Goal: Information Seeking & Learning: Check status

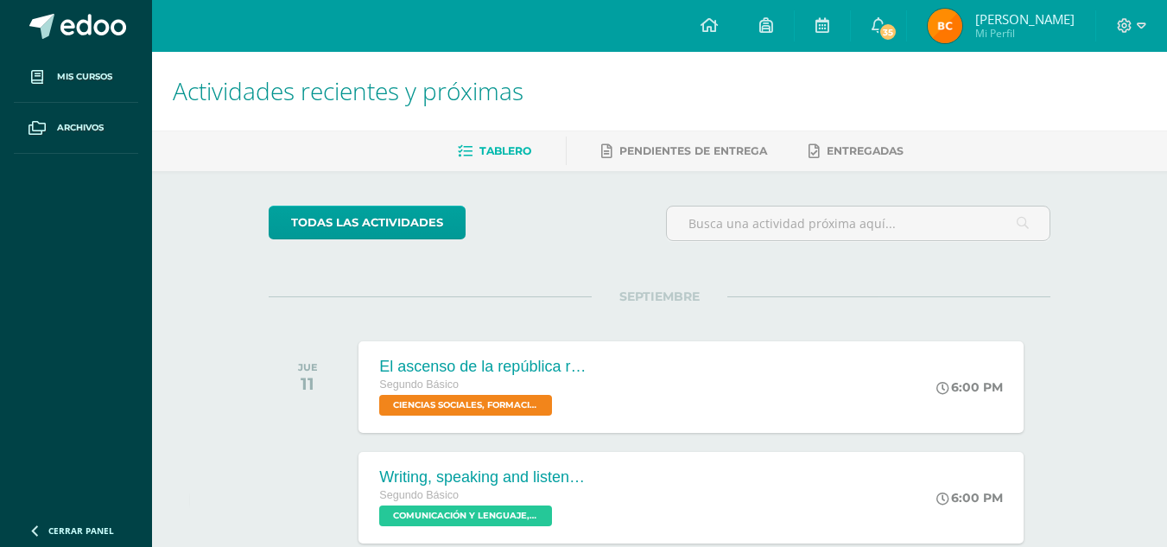
click at [957, 22] on img at bounding box center [945, 26] width 35 height 35
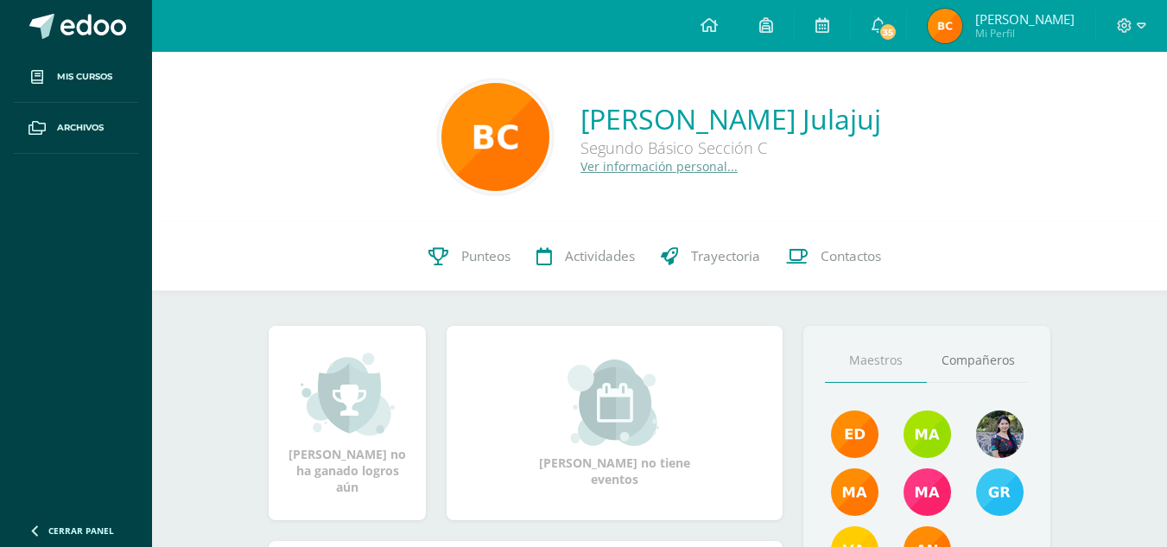
click at [957, 22] on img at bounding box center [945, 26] width 35 height 35
click at [461, 259] on span "Punteos" at bounding box center [485, 256] width 49 height 18
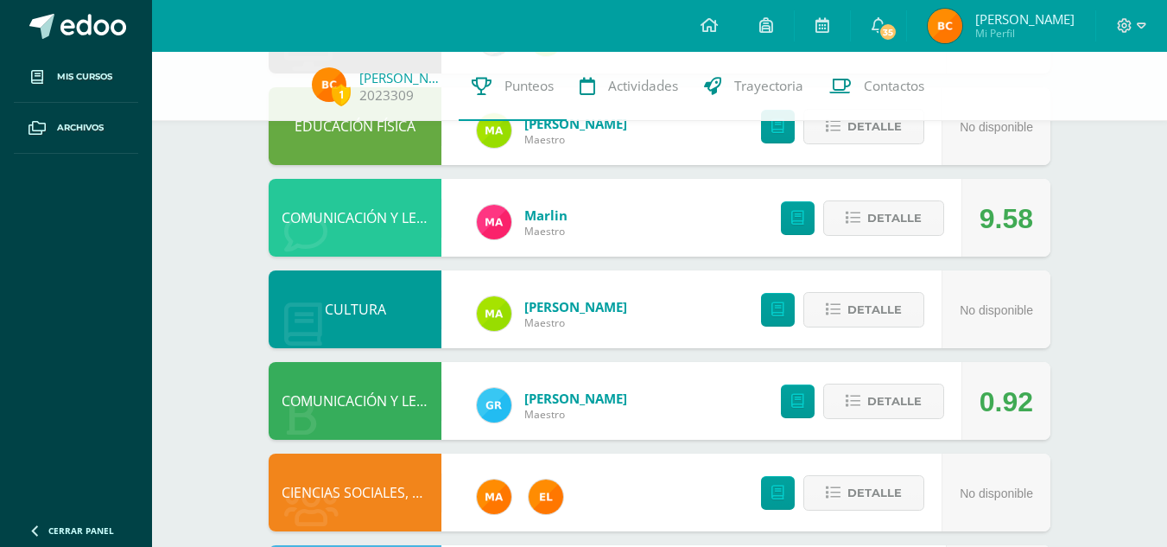
scroll to position [491, 0]
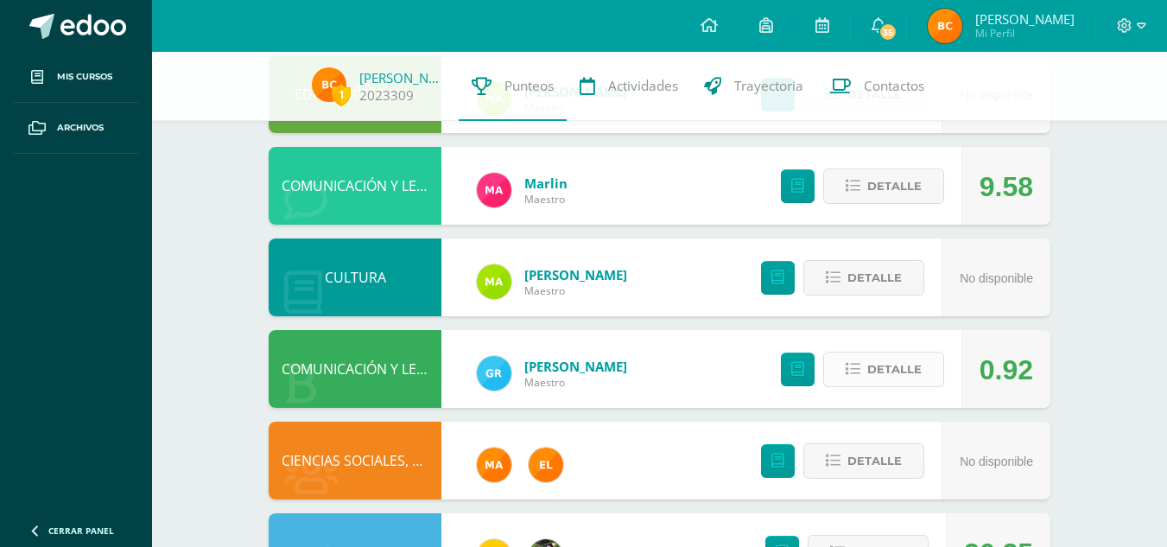
click at [877, 371] on span "Detalle" at bounding box center [894, 369] width 54 height 32
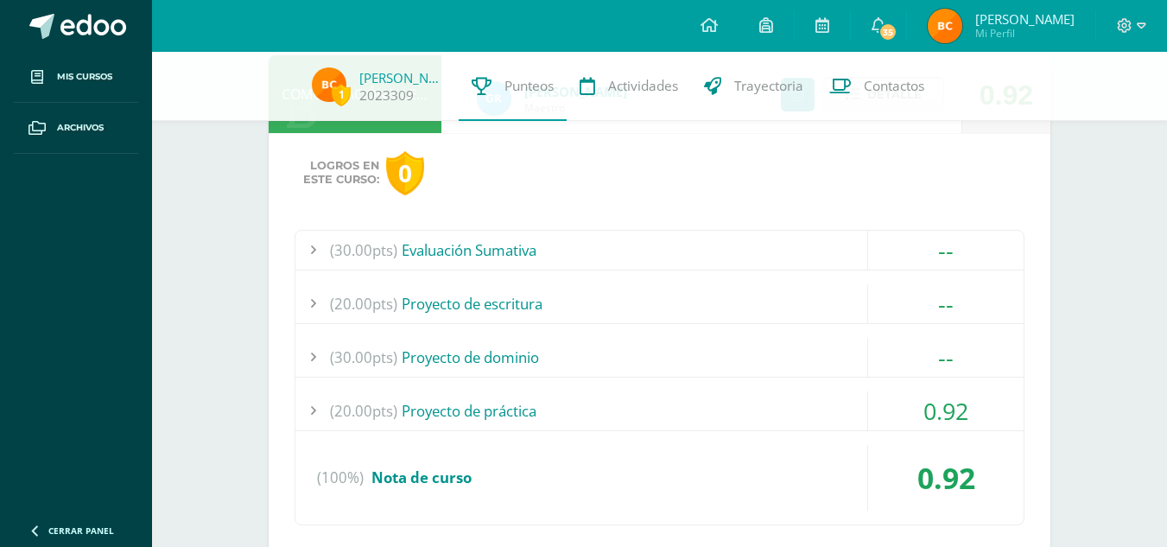
scroll to position [767, 0]
click at [959, 415] on div "0.92" at bounding box center [945, 409] width 155 height 39
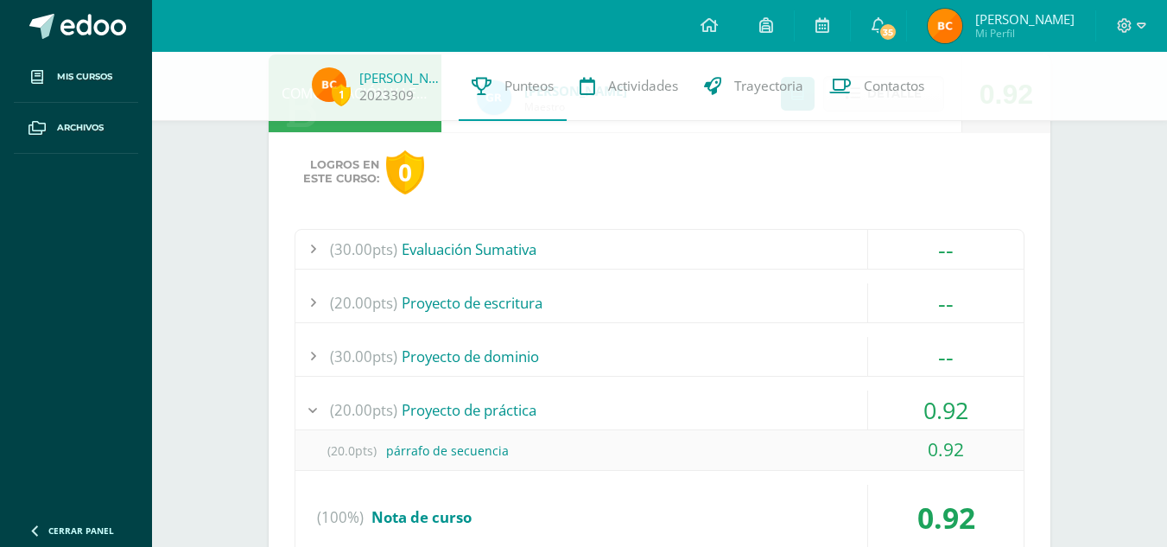
scroll to position [783, 0]
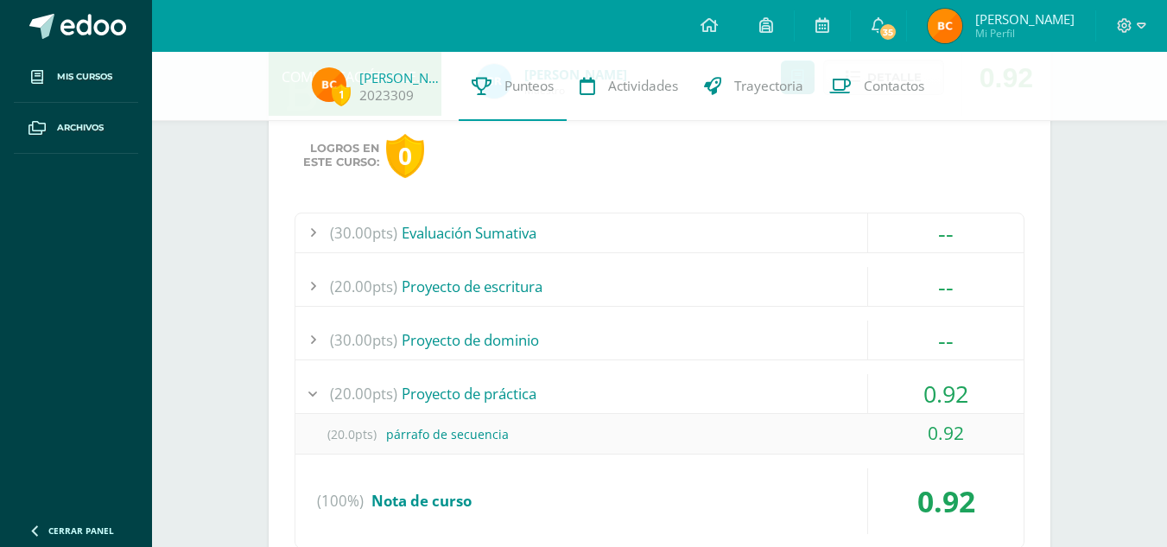
click at [952, 389] on div "0.92" at bounding box center [945, 393] width 155 height 39
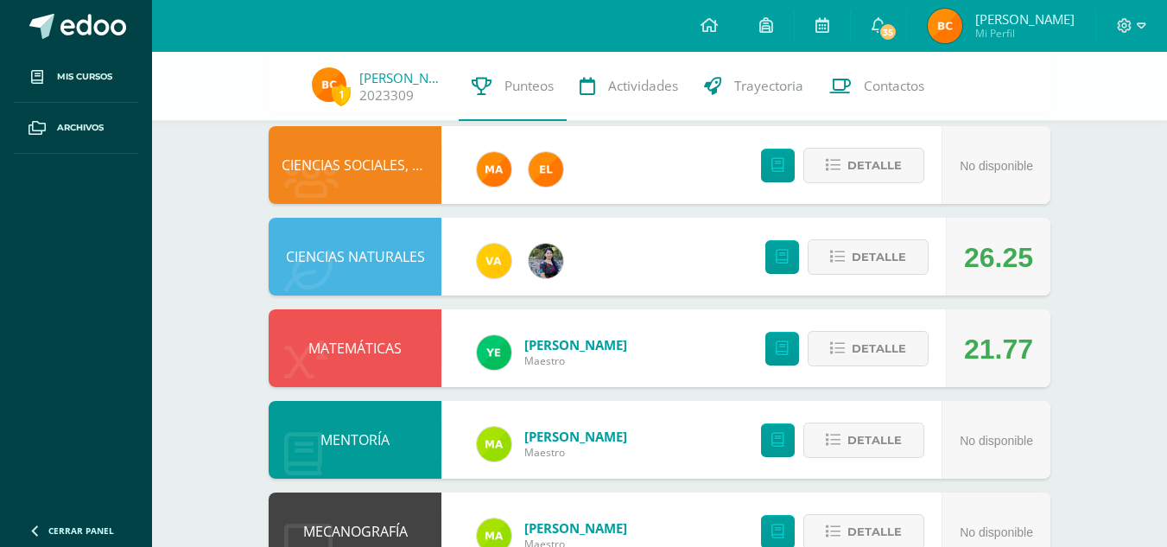
scroll to position [1229, 0]
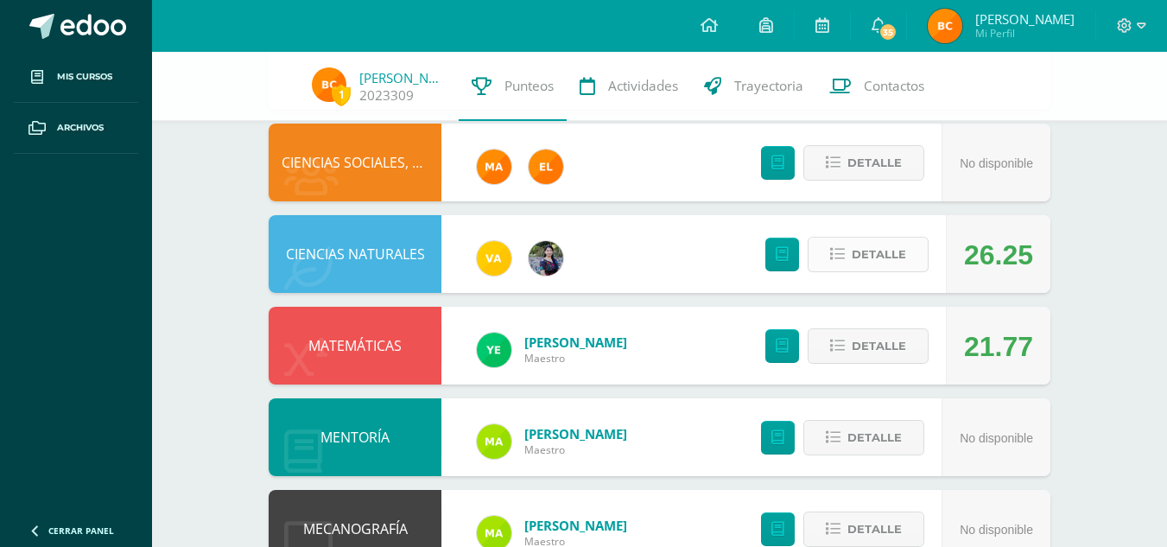
click at [866, 259] on span "Detalle" at bounding box center [879, 254] width 54 height 32
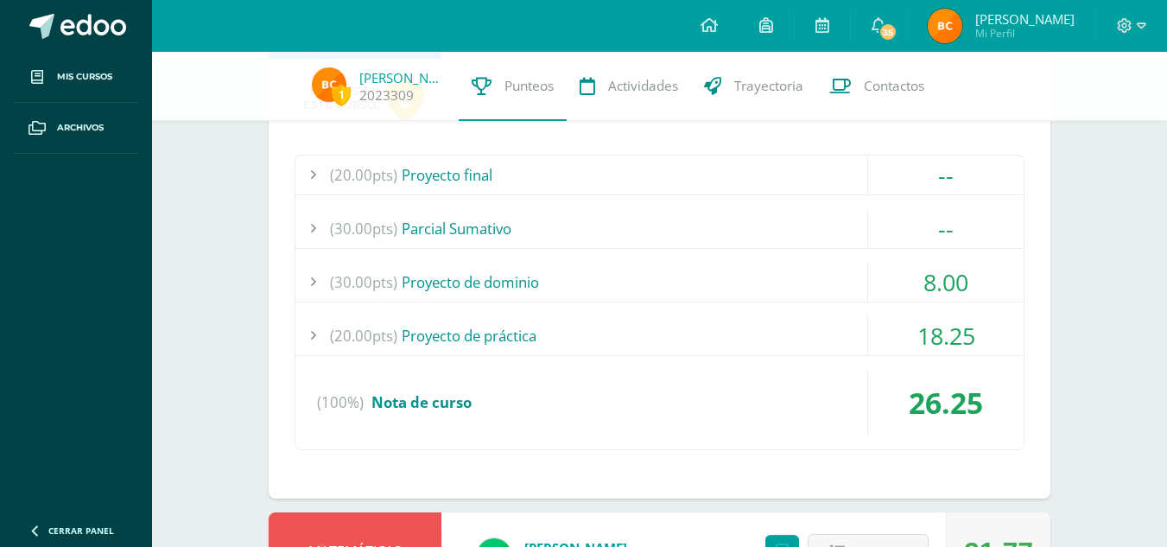
scroll to position [1464, 0]
click at [955, 295] on div "8.00" at bounding box center [945, 281] width 155 height 39
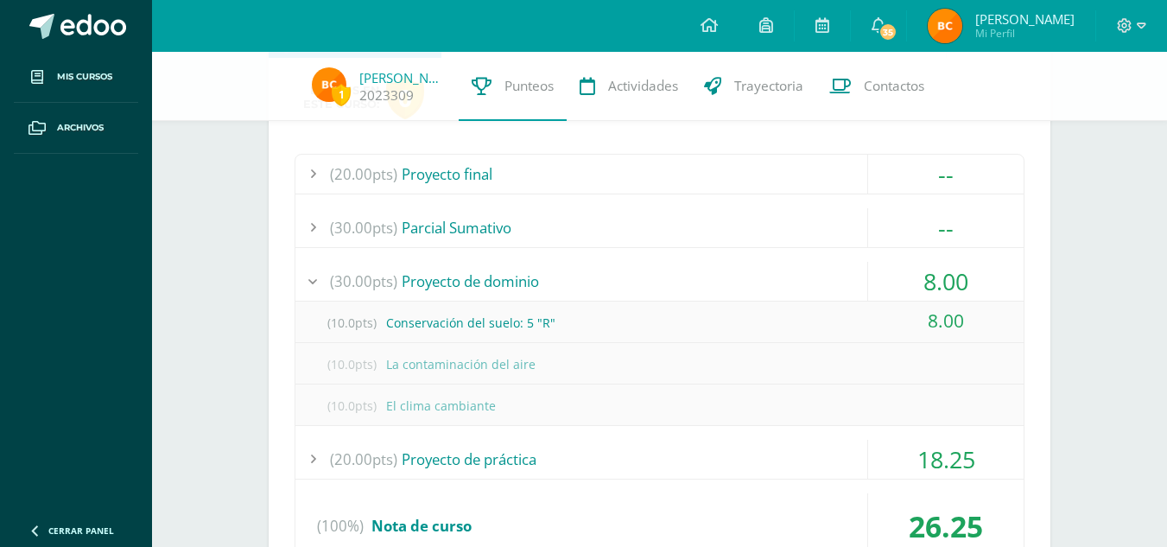
click at [955, 295] on div "8.00" at bounding box center [945, 281] width 155 height 39
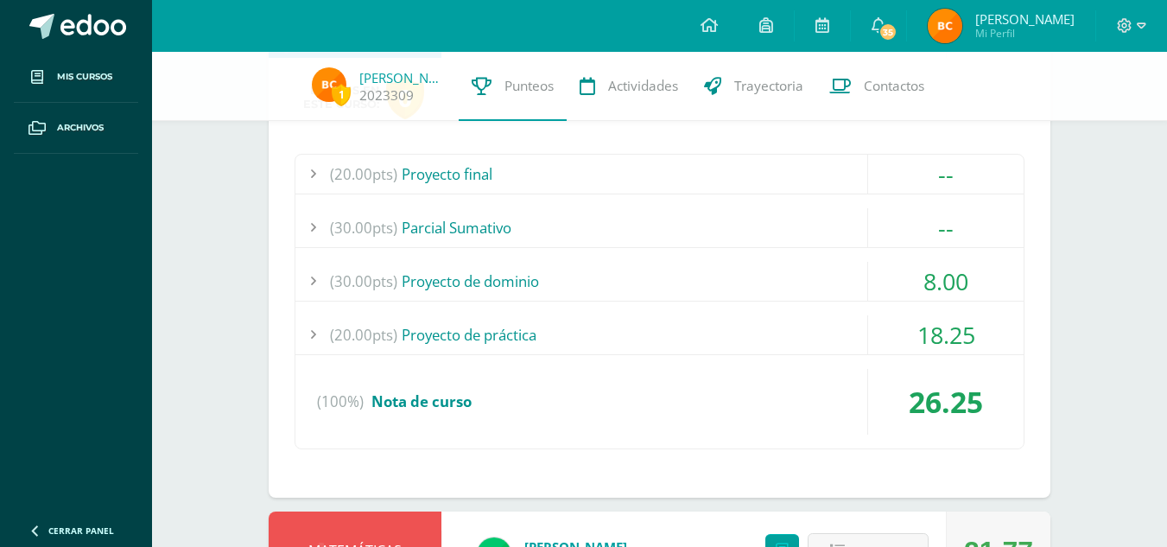
click at [964, 352] on div "18.25" at bounding box center [945, 334] width 155 height 39
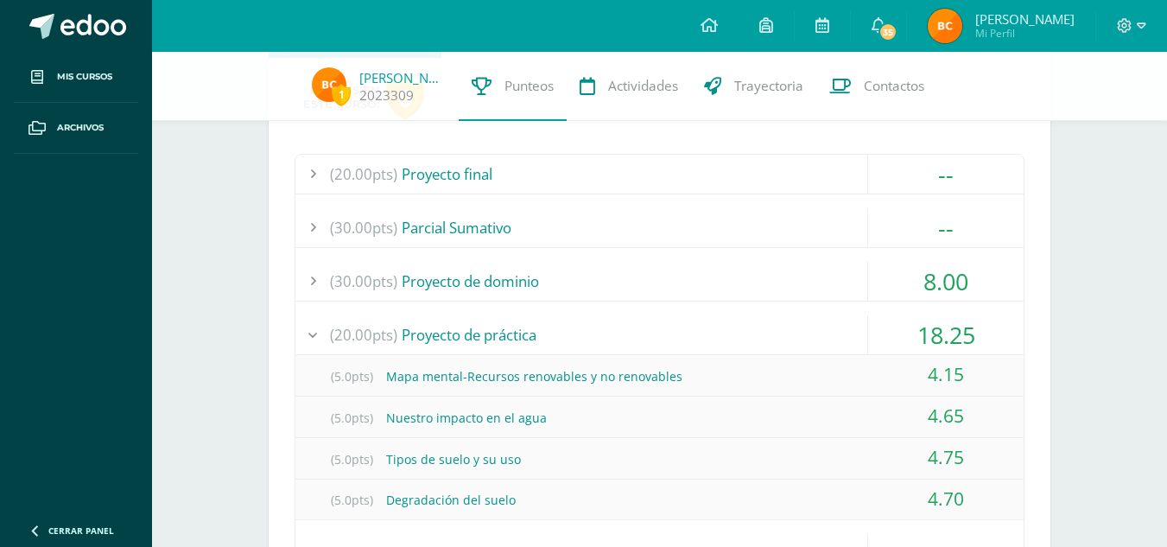
click at [959, 331] on div "18.25" at bounding box center [945, 334] width 155 height 39
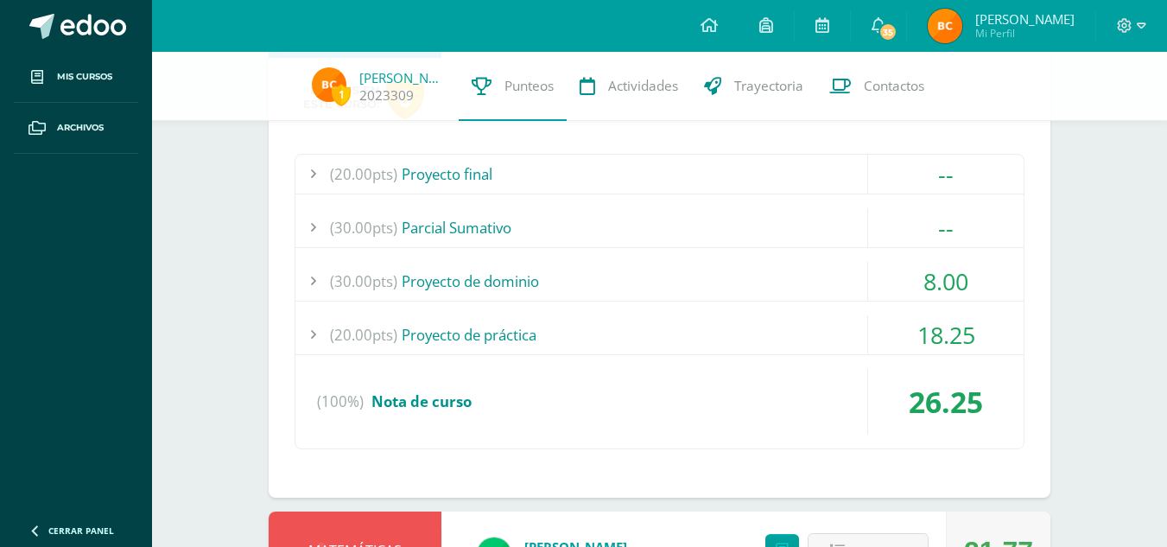
click at [1002, 465] on div "Logros en este curso: 0 (20.00pts) Proyecto final -- (20.0pts) Proyecto final" at bounding box center [660, 278] width 782 height 440
click at [810, 336] on div "(20.00pts) Proyecto de práctica" at bounding box center [659, 334] width 728 height 39
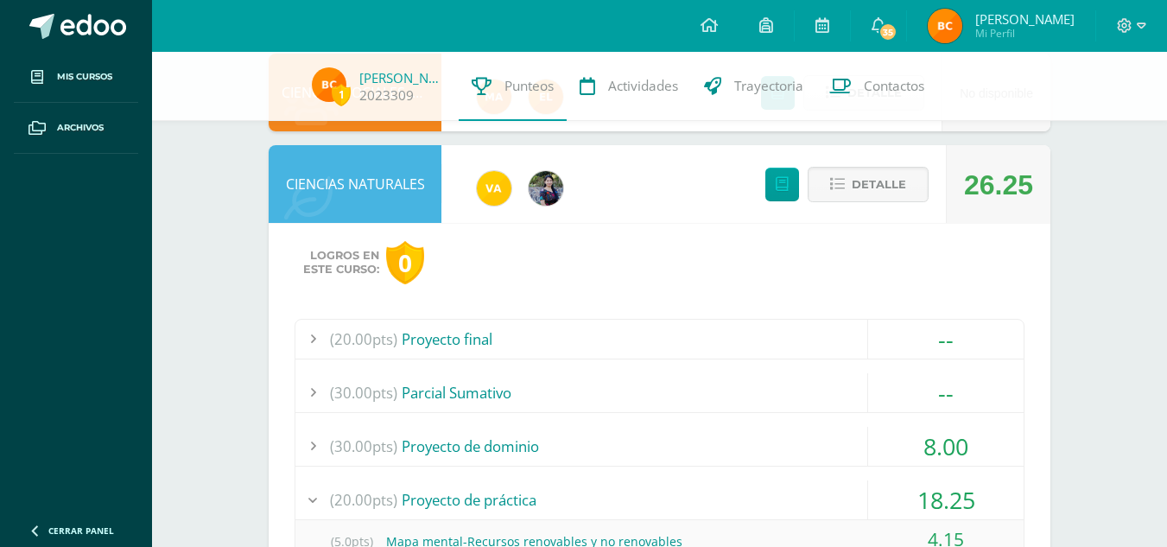
scroll to position [1288, 0]
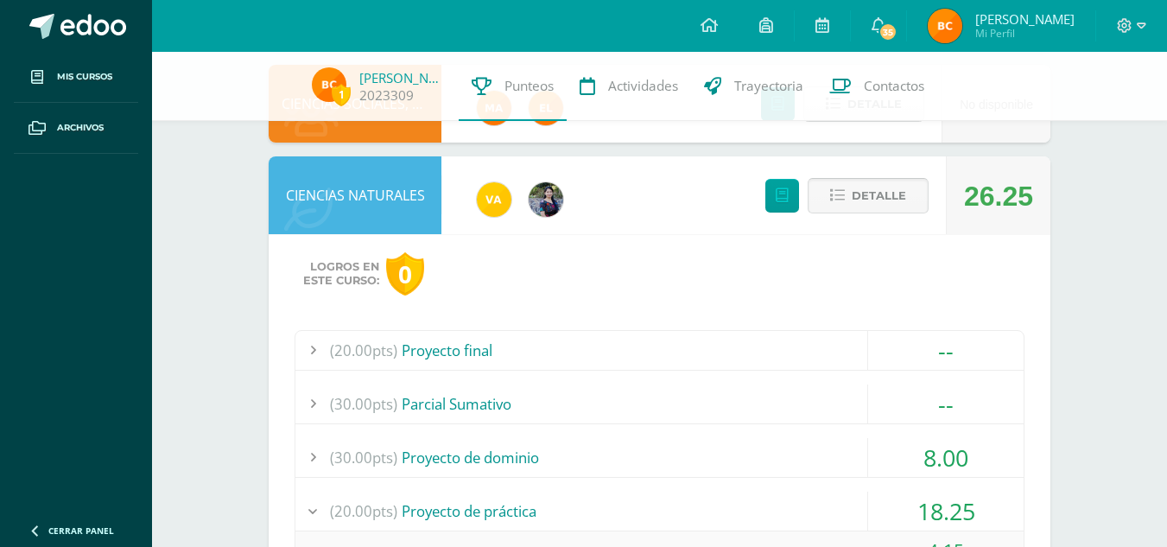
click at [861, 200] on span "Detalle" at bounding box center [879, 196] width 54 height 32
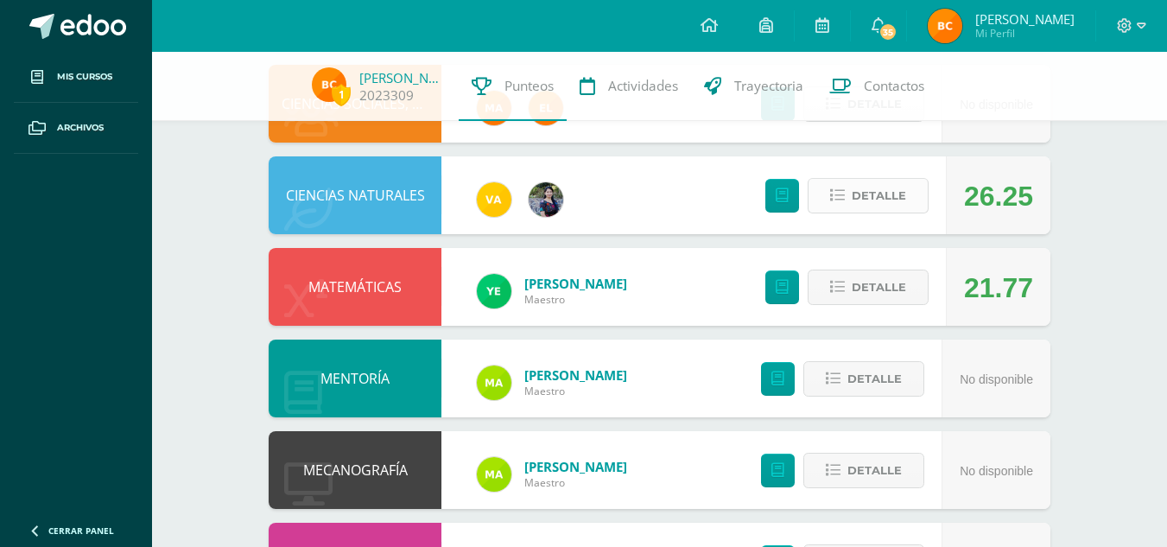
scroll to position [1376, 0]
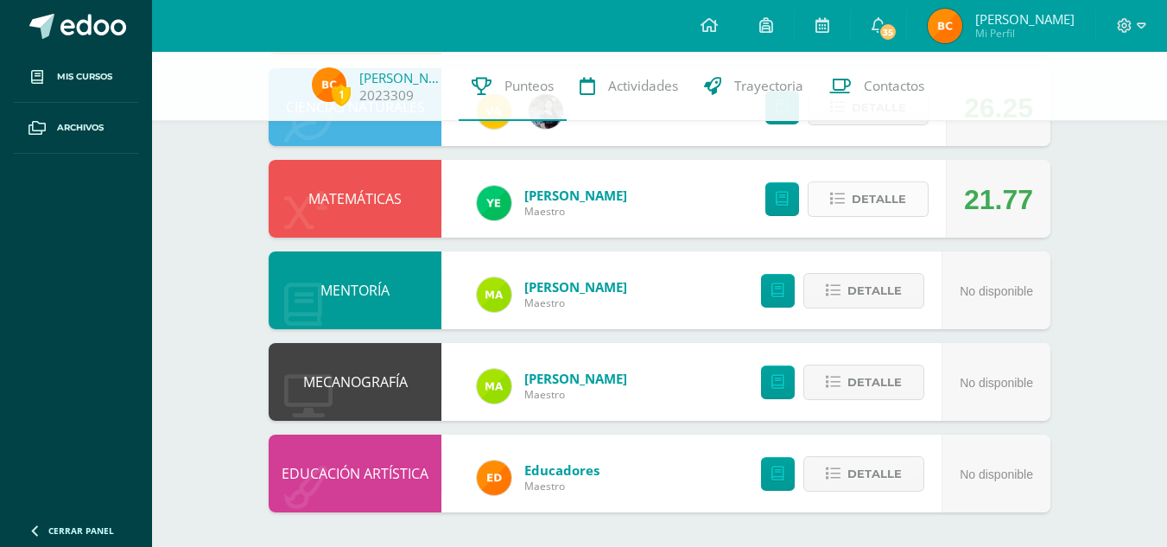
click at [874, 200] on span "Detalle" at bounding box center [879, 199] width 54 height 32
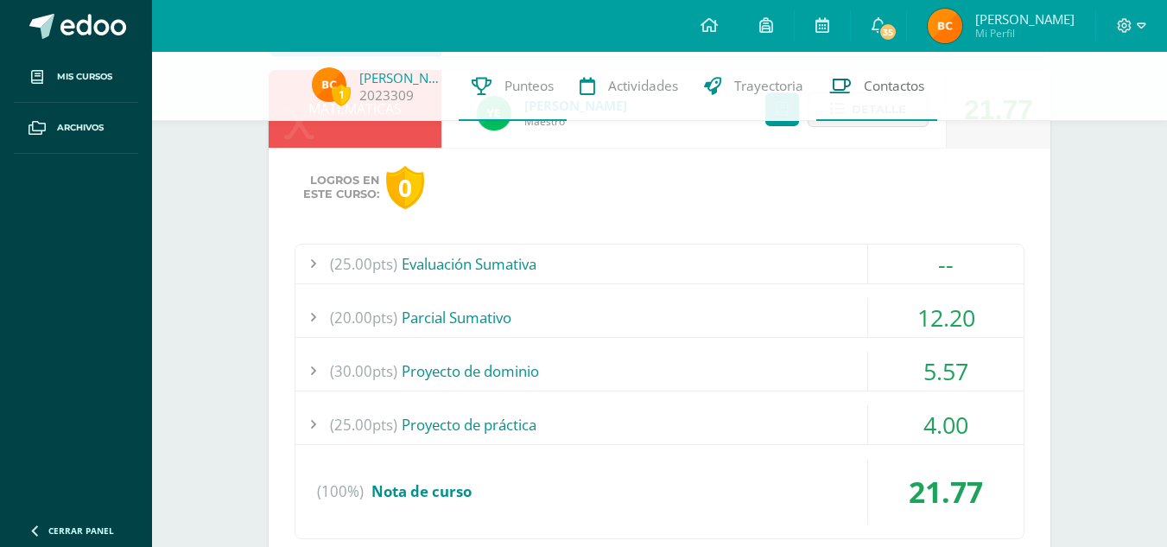
scroll to position [1473, 0]
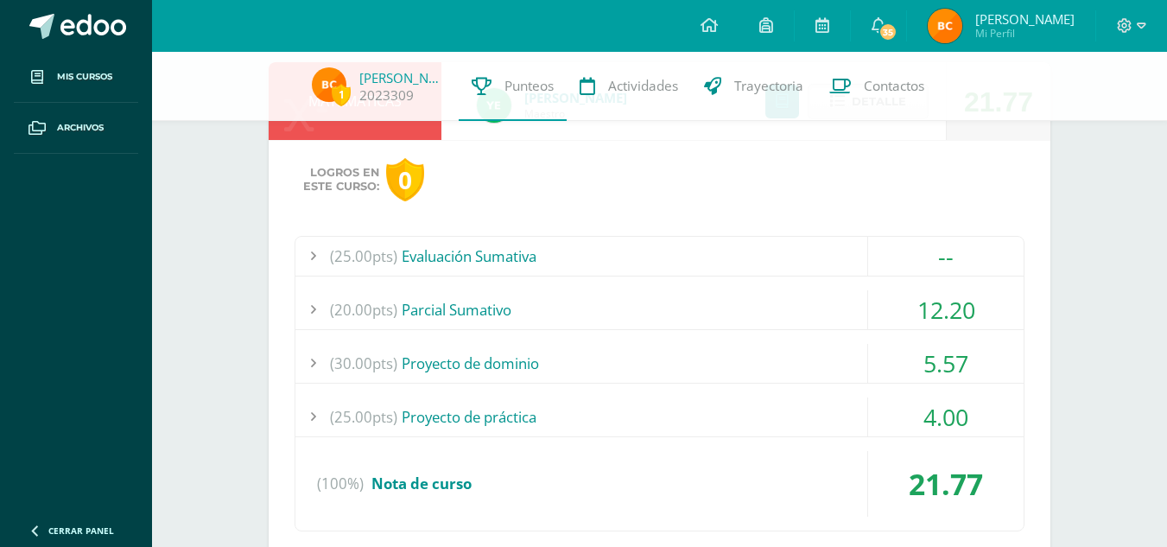
drag, startPoint x: 922, startPoint y: 366, endPoint x: 949, endPoint y: 301, distance: 70.9
click at [949, 301] on div "(25.00pts) Evaluación Sumativa -- (25.0pts) Evaluación Sumativa" at bounding box center [660, 383] width 730 height 295
click at [936, 384] on div "(25.00pts) Evaluación Sumativa -- (25.0pts) Evaluación Sumativa" at bounding box center [660, 383] width 730 height 295
click at [941, 372] on div "5.57" at bounding box center [945, 363] width 155 height 39
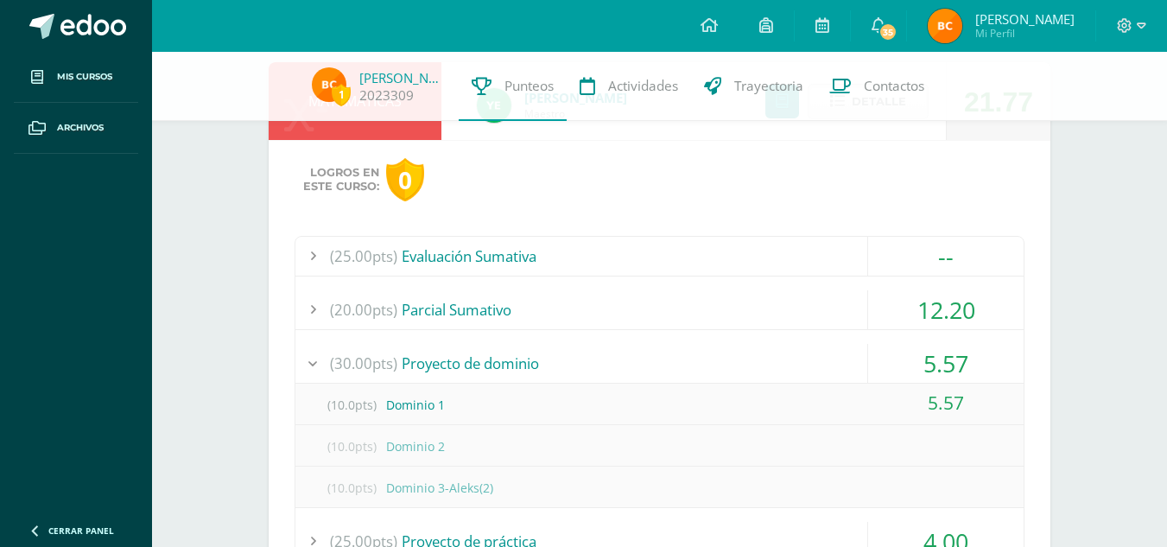
scroll to position [1474, 0]
click at [950, 349] on div "5.57" at bounding box center [945, 362] width 155 height 39
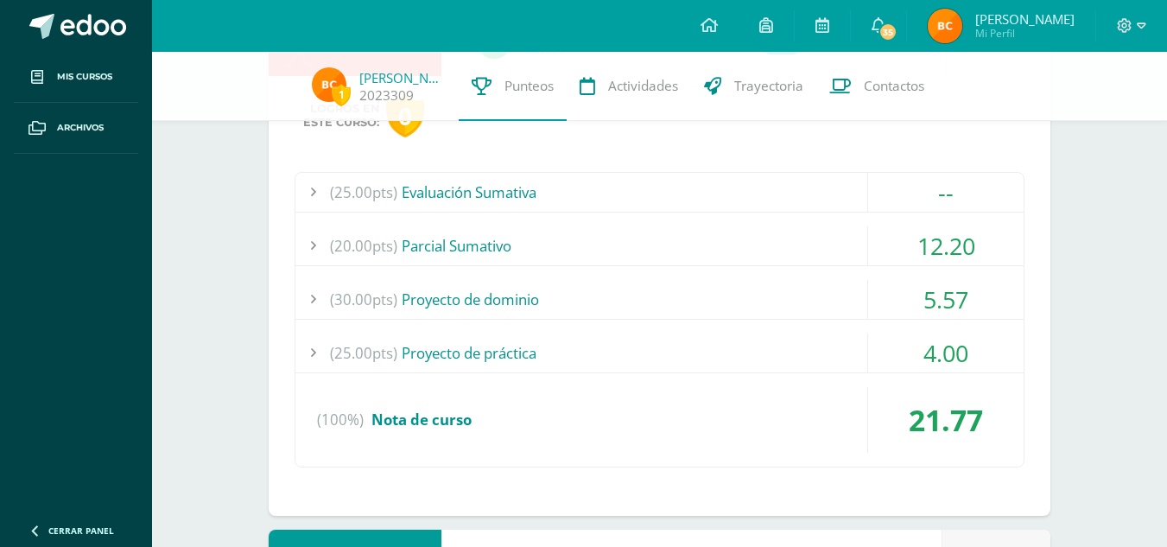
scroll to position [1542, 0]
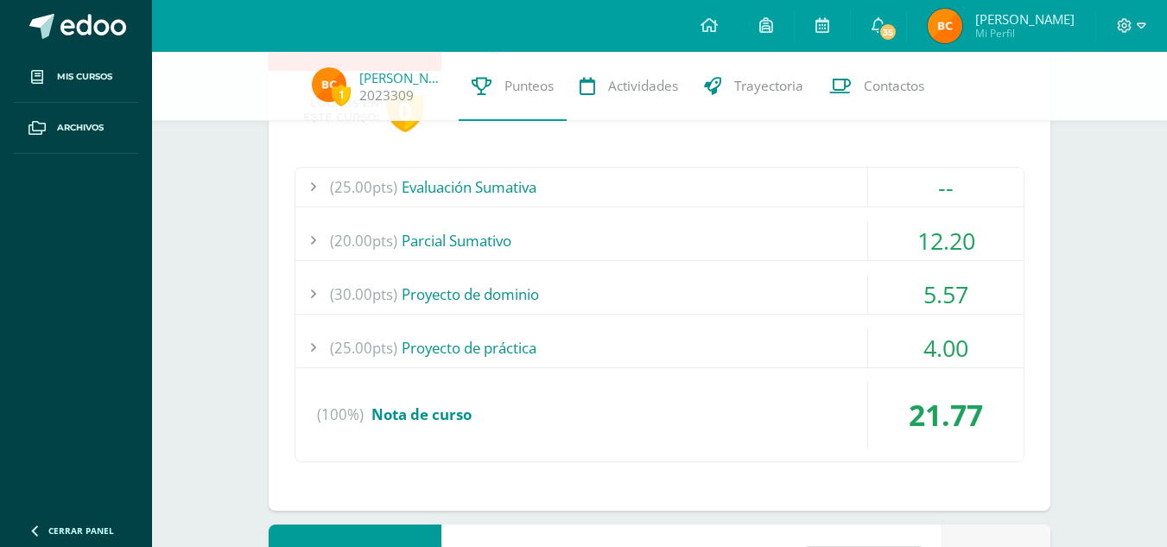
click at [946, 346] on div "4.00" at bounding box center [945, 347] width 155 height 39
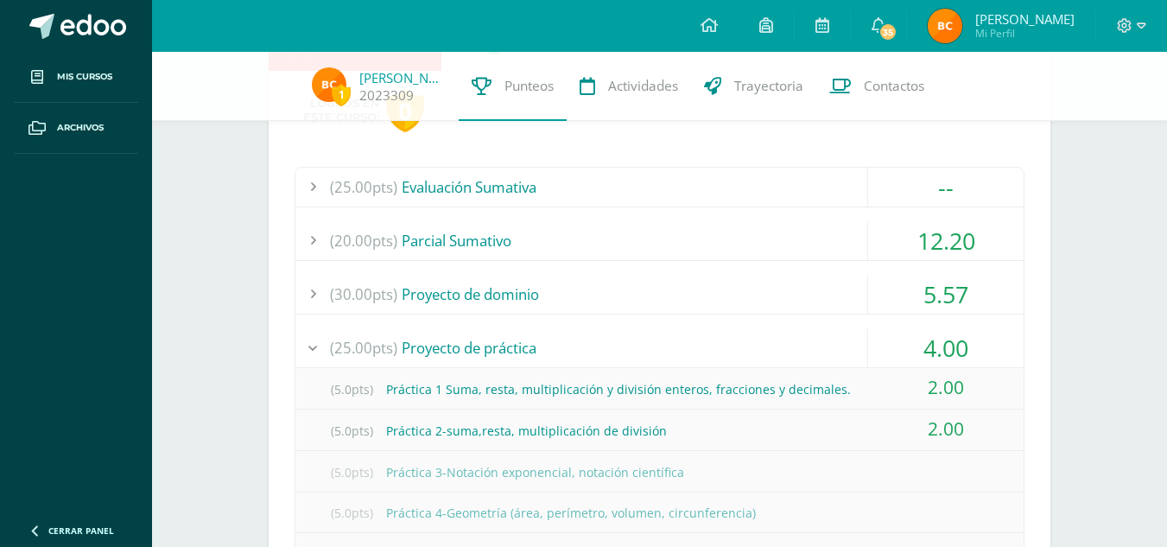
click at [946, 346] on div "4.00" at bounding box center [945, 347] width 155 height 39
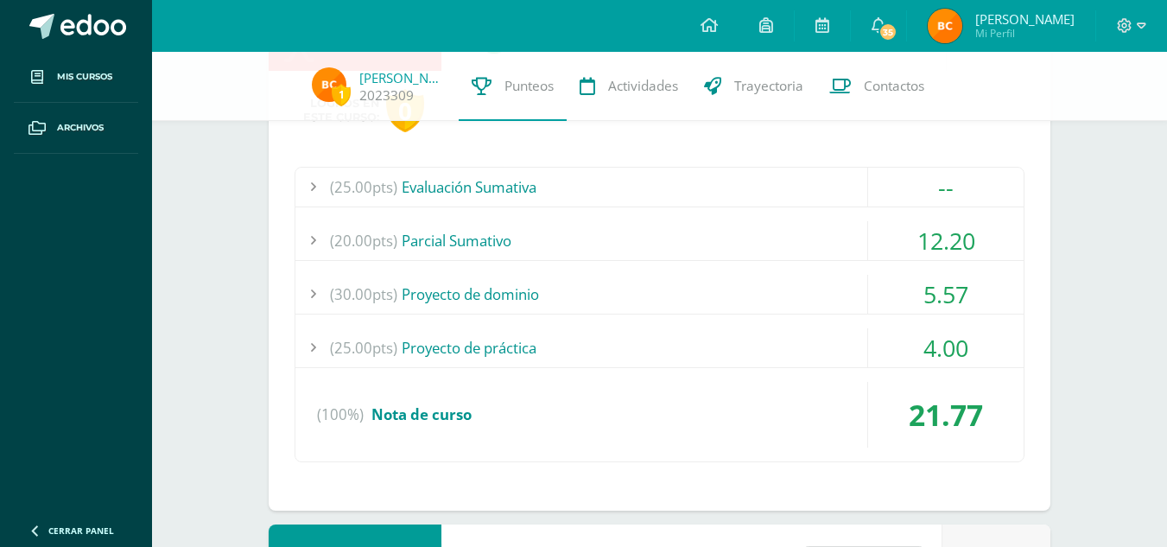
click at [946, 346] on div "4.00" at bounding box center [945, 347] width 155 height 39
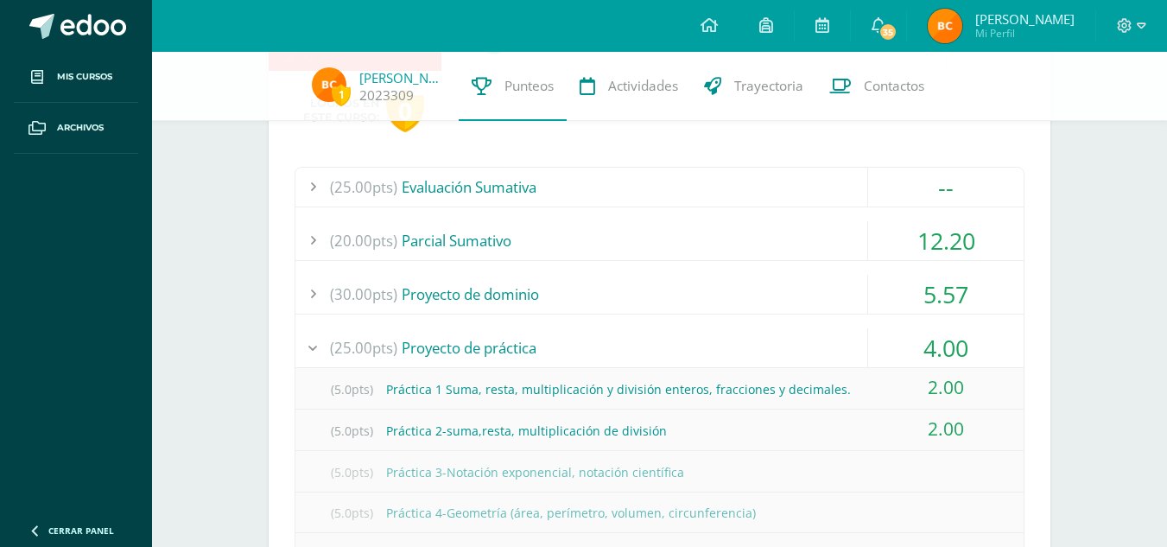
click at [946, 346] on div "4.00" at bounding box center [945, 347] width 155 height 39
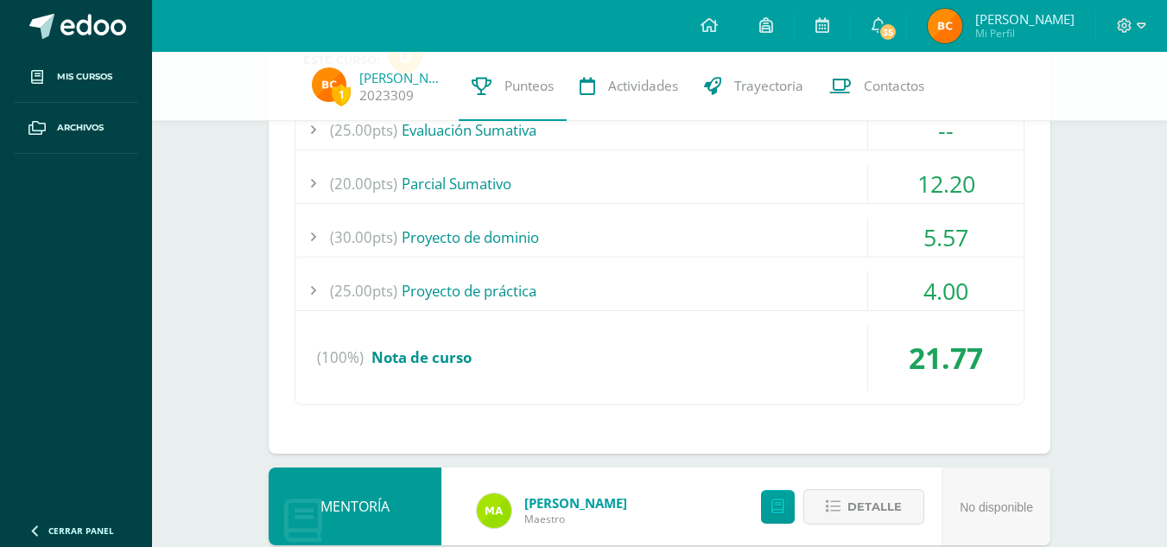
scroll to position [1601, 0]
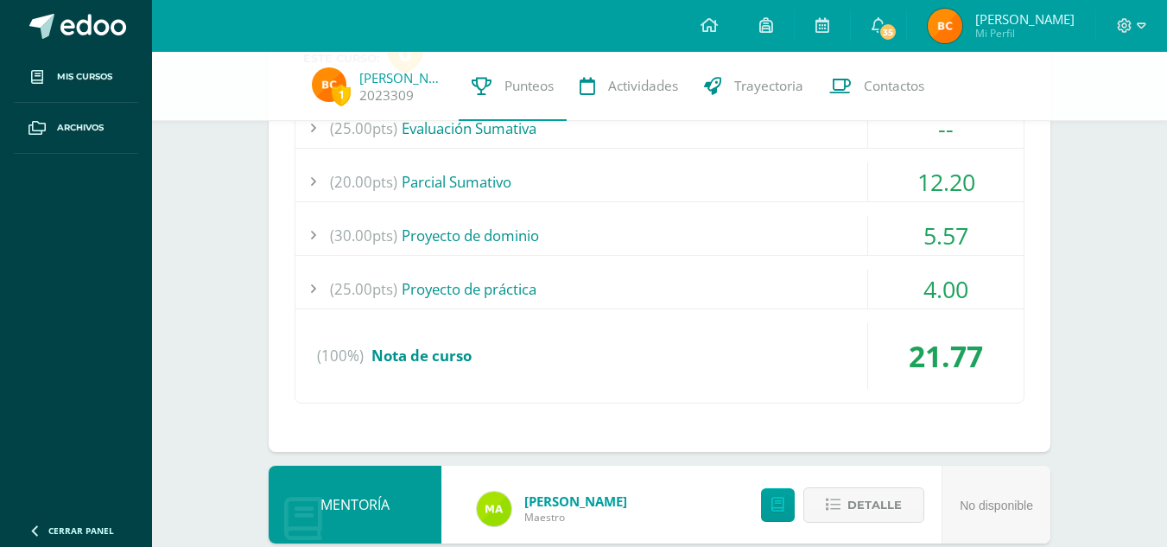
click at [947, 280] on div "4.00" at bounding box center [945, 288] width 155 height 39
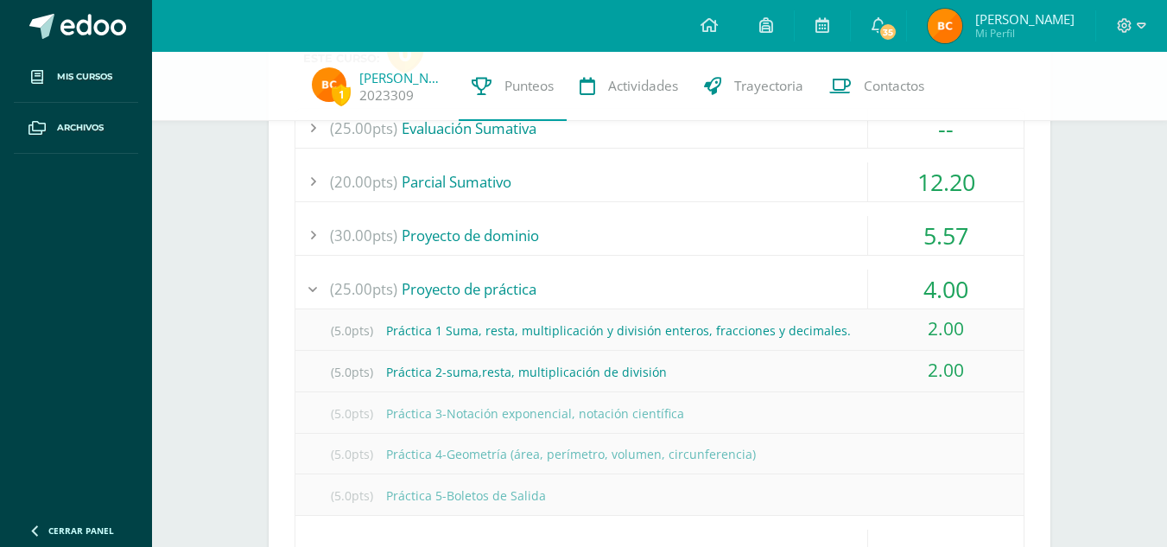
click at [947, 280] on div "4.00" at bounding box center [945, 288] width 155 height 39
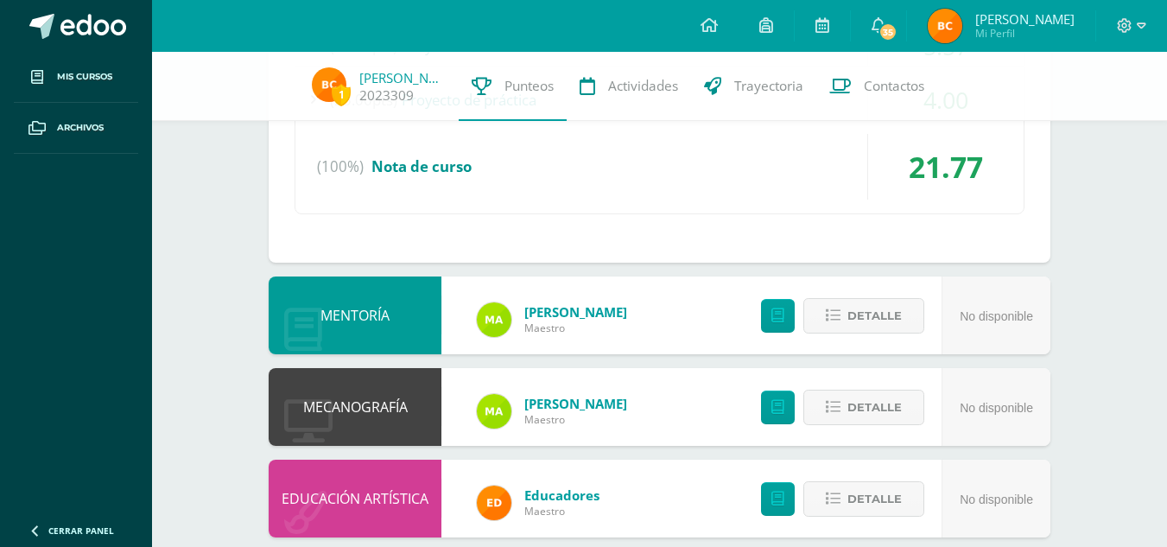
scroll to position [1815, 0]
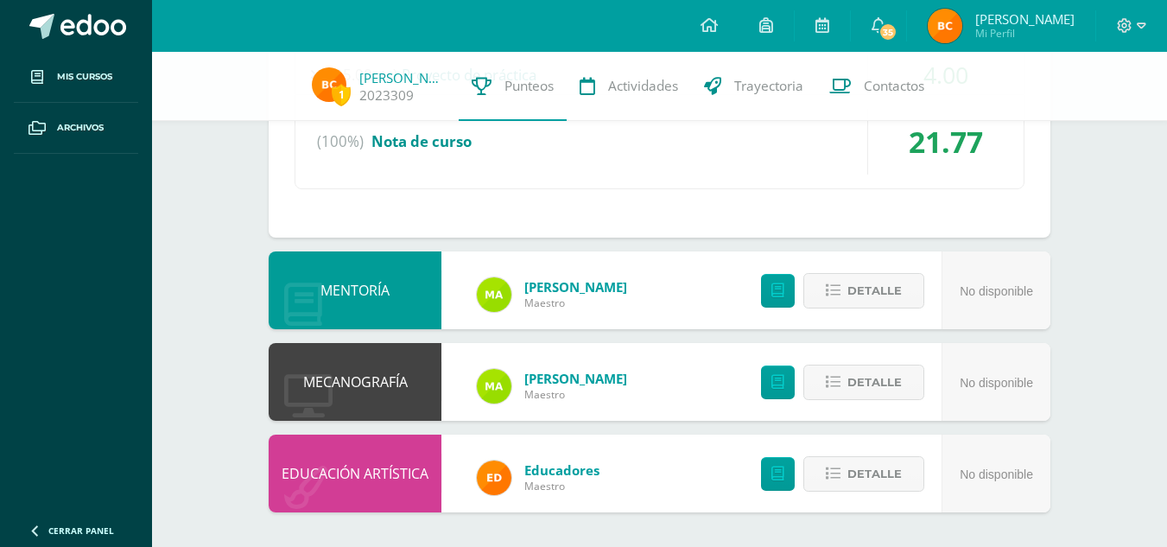
click at [1018, 352] on div "No disponible" at bounding box center [996, 383] width 73 height 78
click at [1141, 15] on div at bounding box center [1131, 26] width 71 height 52
click at [1131, 30] on icon at bounding box center [1125, 26] width 16 height 16
click at [1054, 117] on span "Cerrar sesión" at bounding box center [1087, 117] width 78 height 16
